Goal: Information Seeking & Learning: Learn about a topic

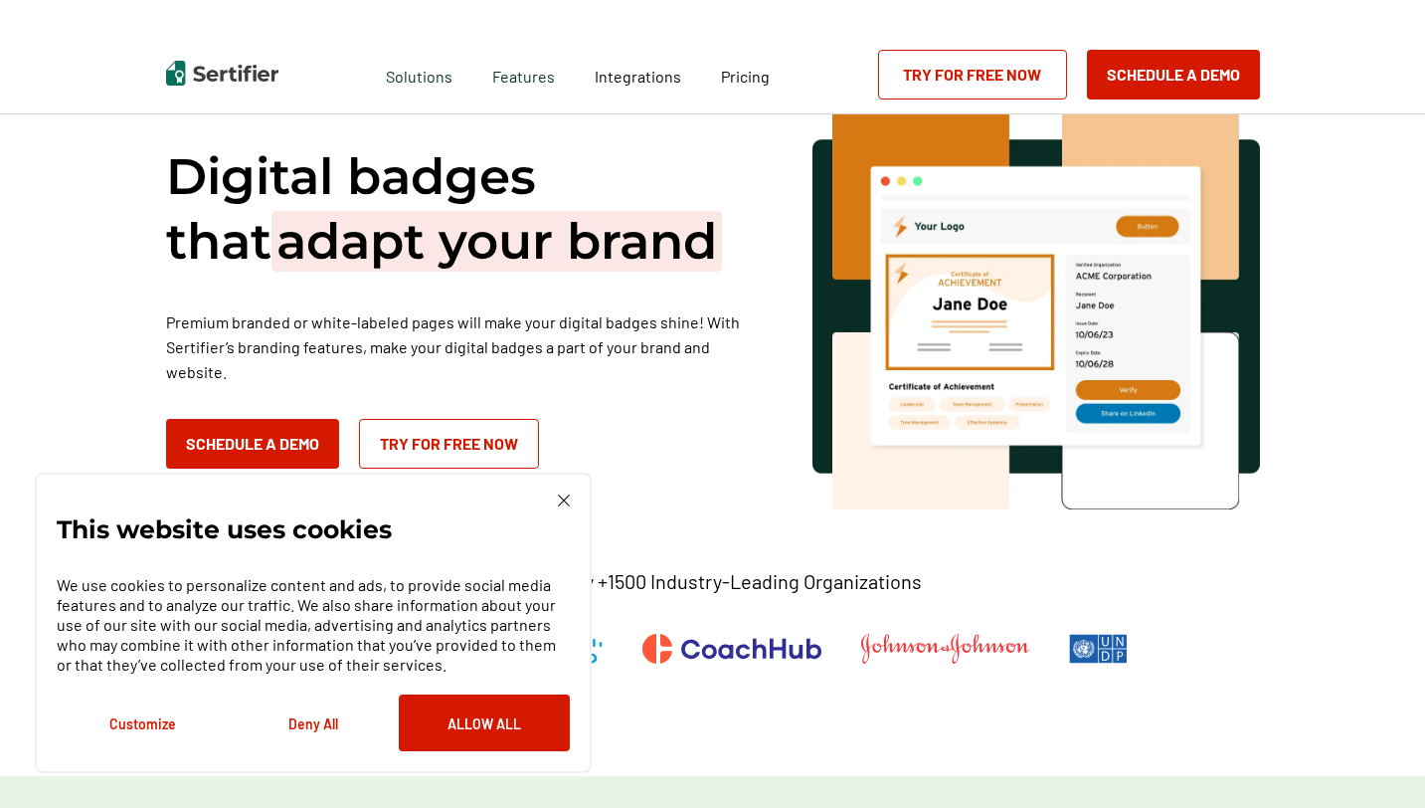
click at [568, 498] on img at bounding box center [564, 500] width 12 height 12
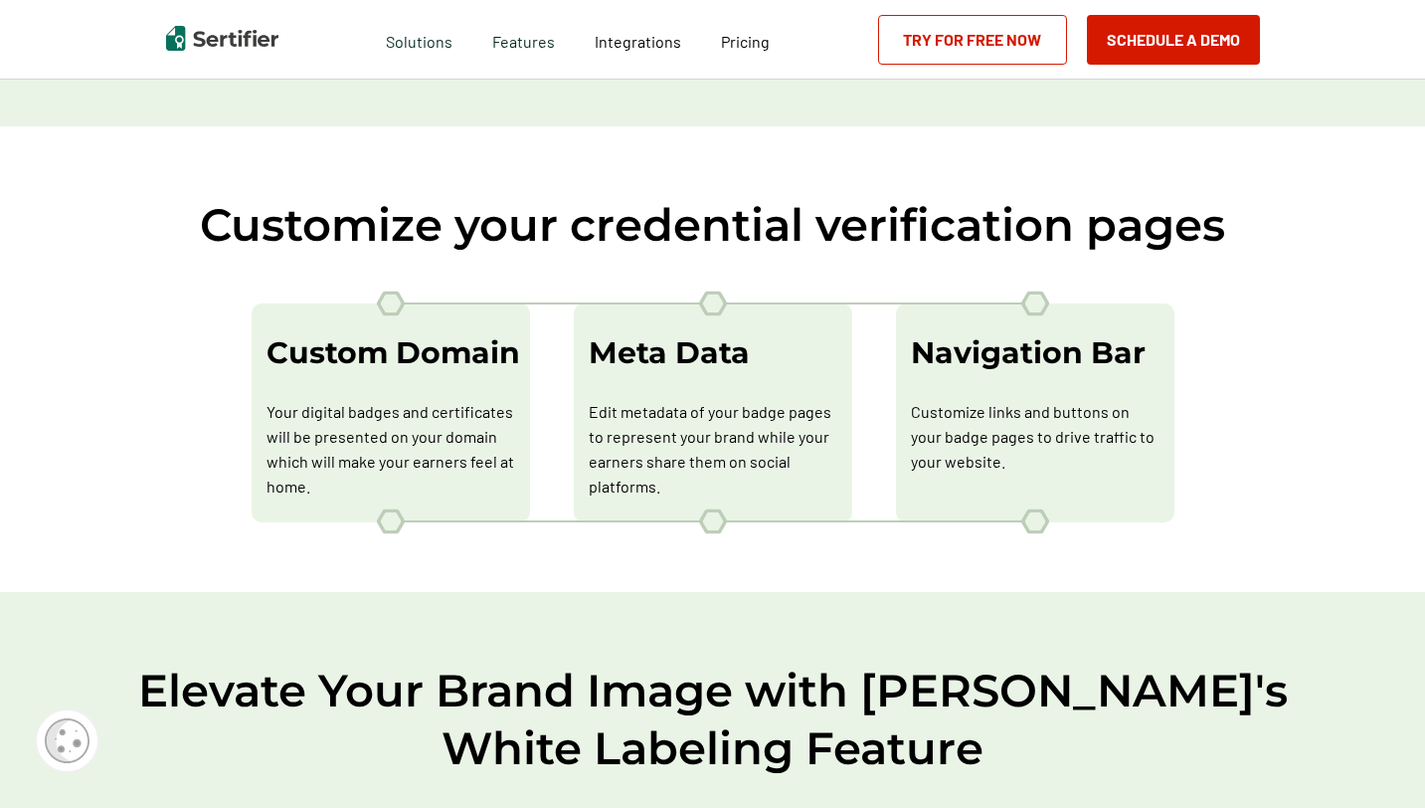
scroll to position [1116, 0]
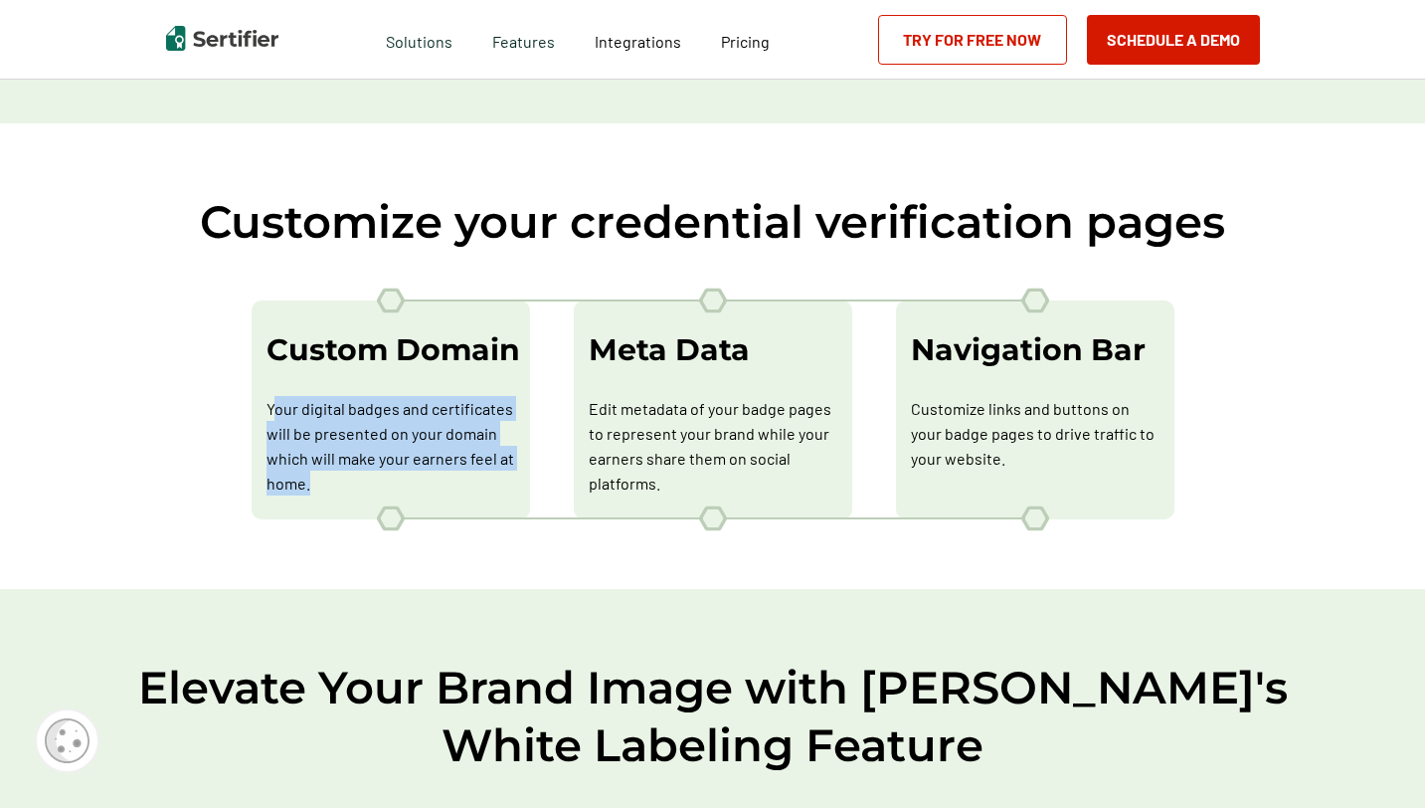
drag, startPoint x: 274, startPoint y: 403, endPoint x: 329, endPoint y: 496, distance: 108.8
click at [329, 496] on div "Custom Domain Your digital badges and certificates will be presented on your do…" at bounding box center [391, 409] width 278 height 219
click at [334, 451] on p "Your digital badges and certificates will be presented on your domain which wil…" at bounding box center [391, 445] width 249 height 99
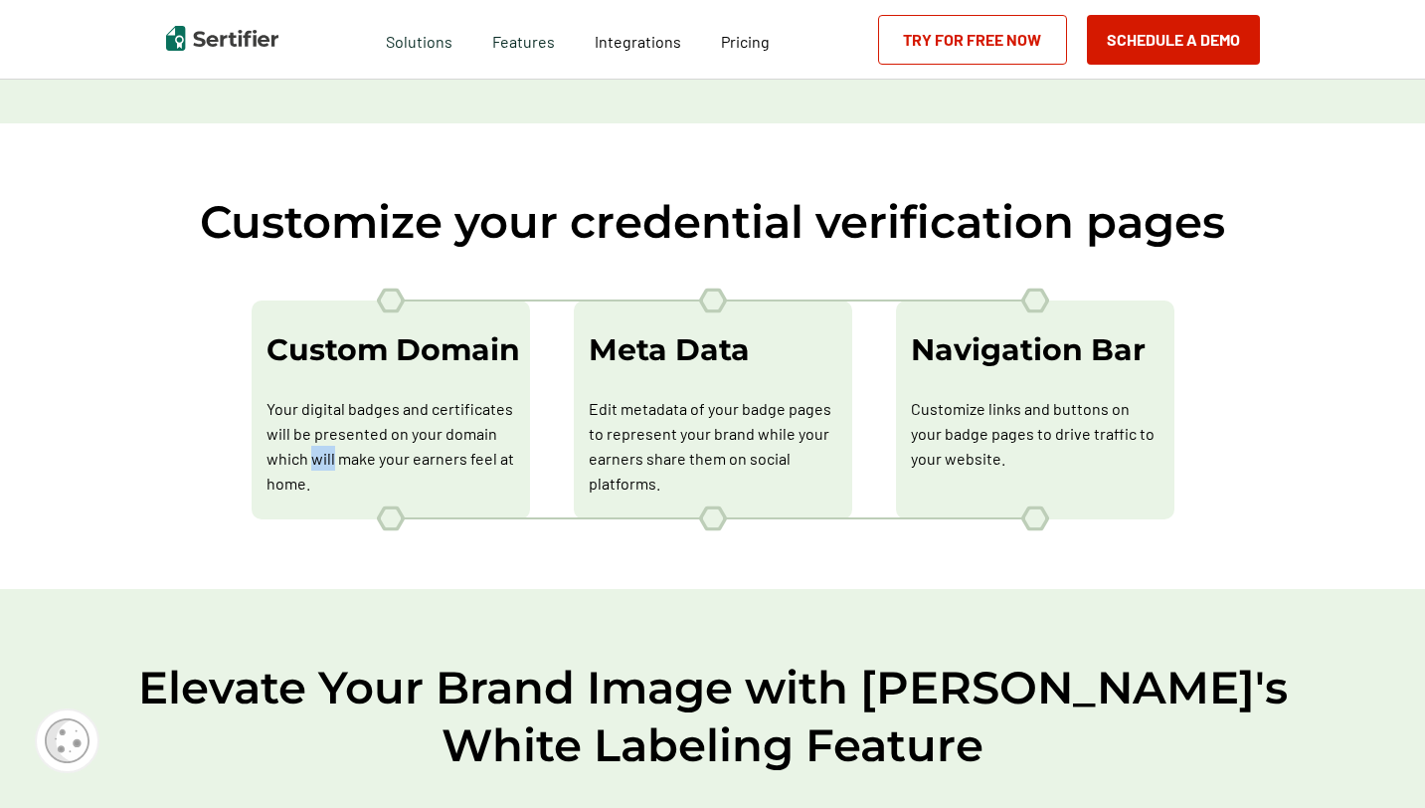
click at [334, 451] on p "Your digital badges and certificates will be presented on your domain which wil…" at bounding box center [391, 445] width 249 height 99
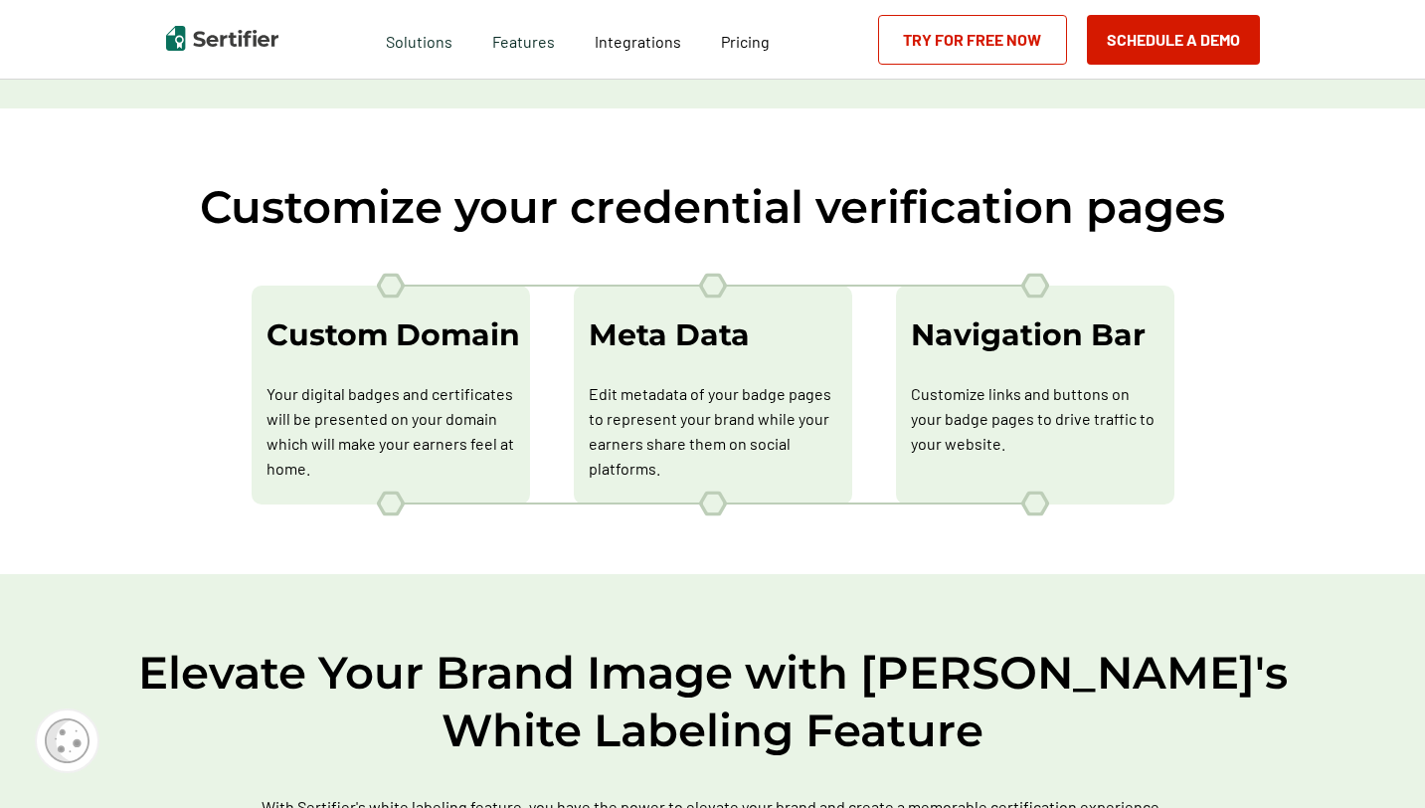
scroll to position [1132, 0]
click at [644, 402] on p "Edit metadata of your badge pages to represent your brand while your earners sh…" at bounding box center [713, 429] width 249 height 99
copy p "metadata"
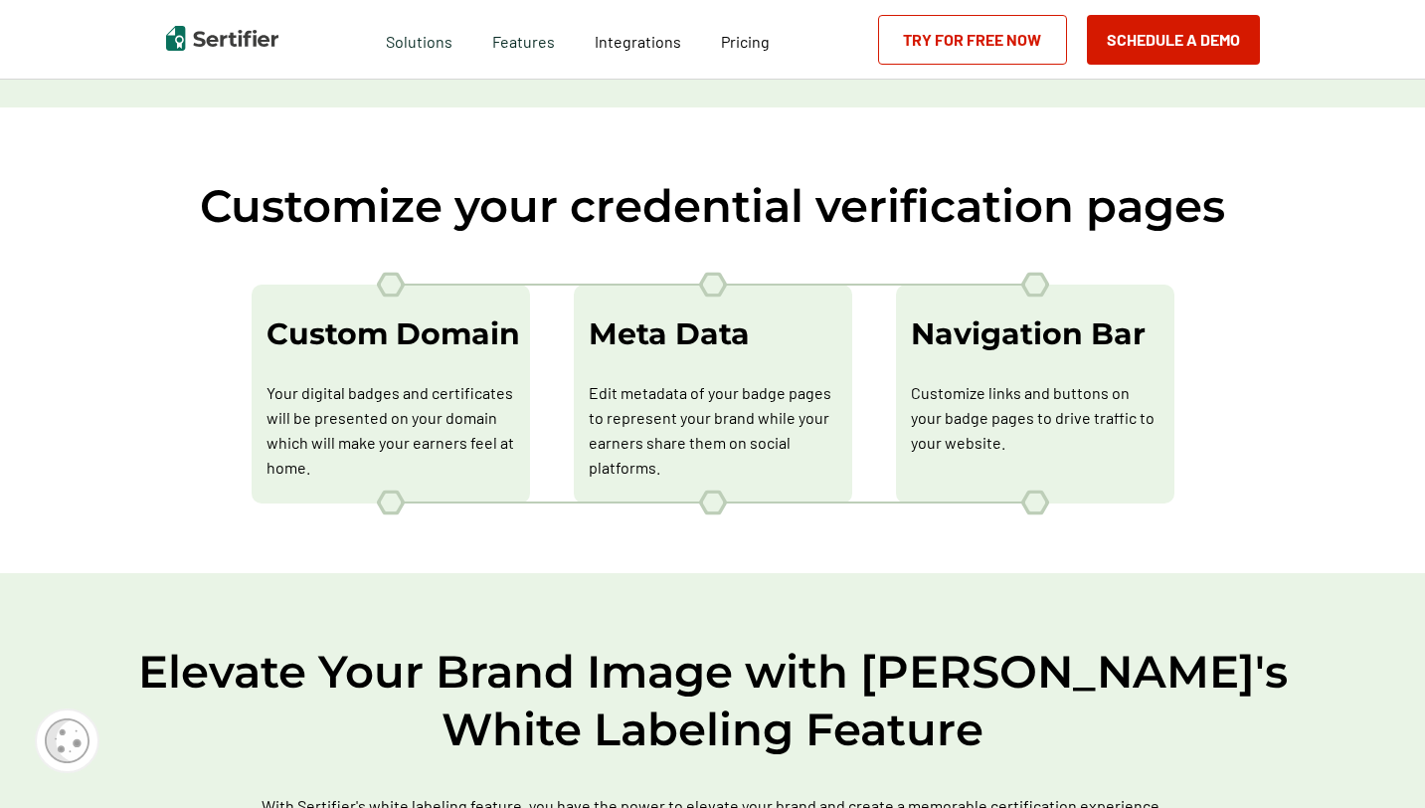
click at [1030, 426] on p "Customize links and buttons on your badge pages to drive traffic to your websit…" at bounding box center [1035, 417] width 249 height 75
copy p "drive"
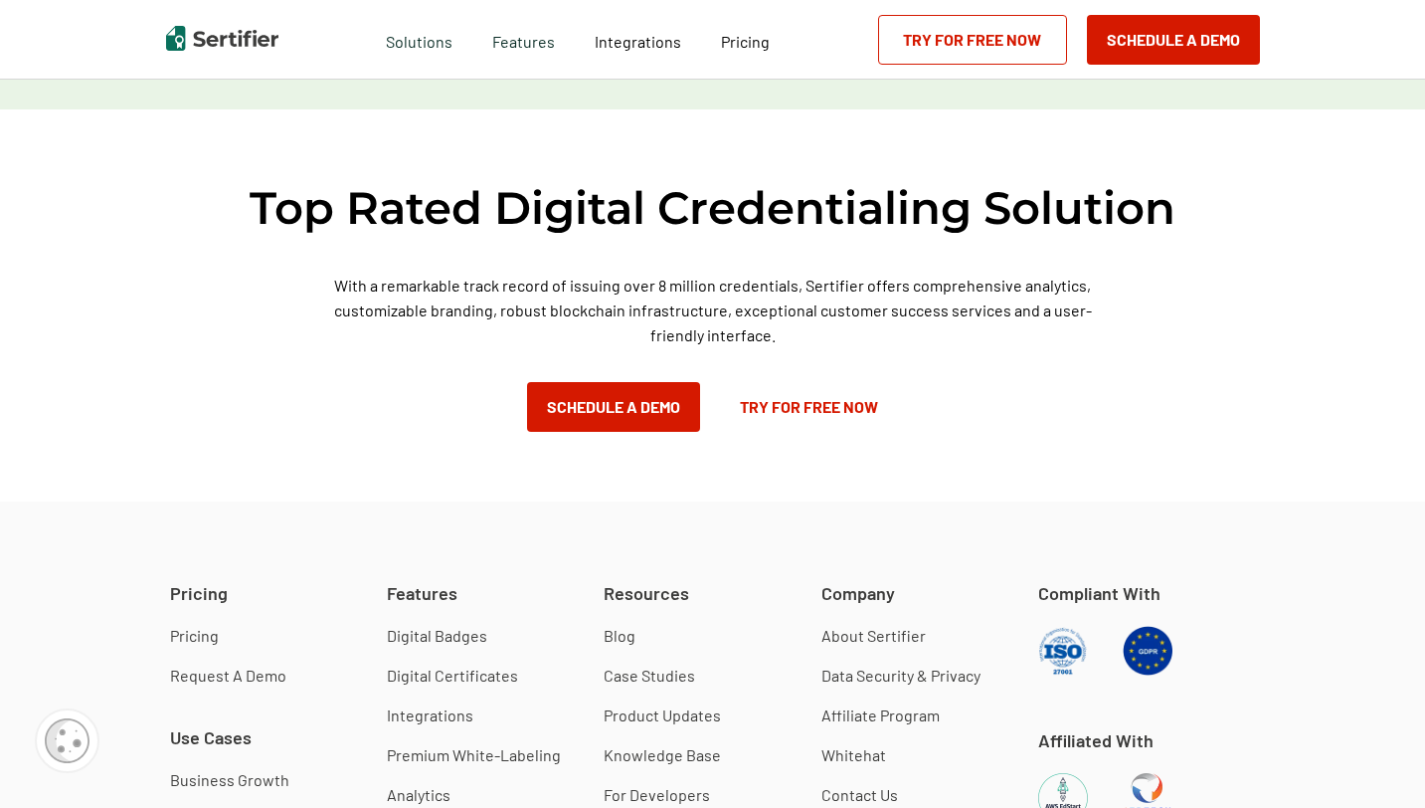
scroll to position [3162, 0]
